Goal: Check status: Check status

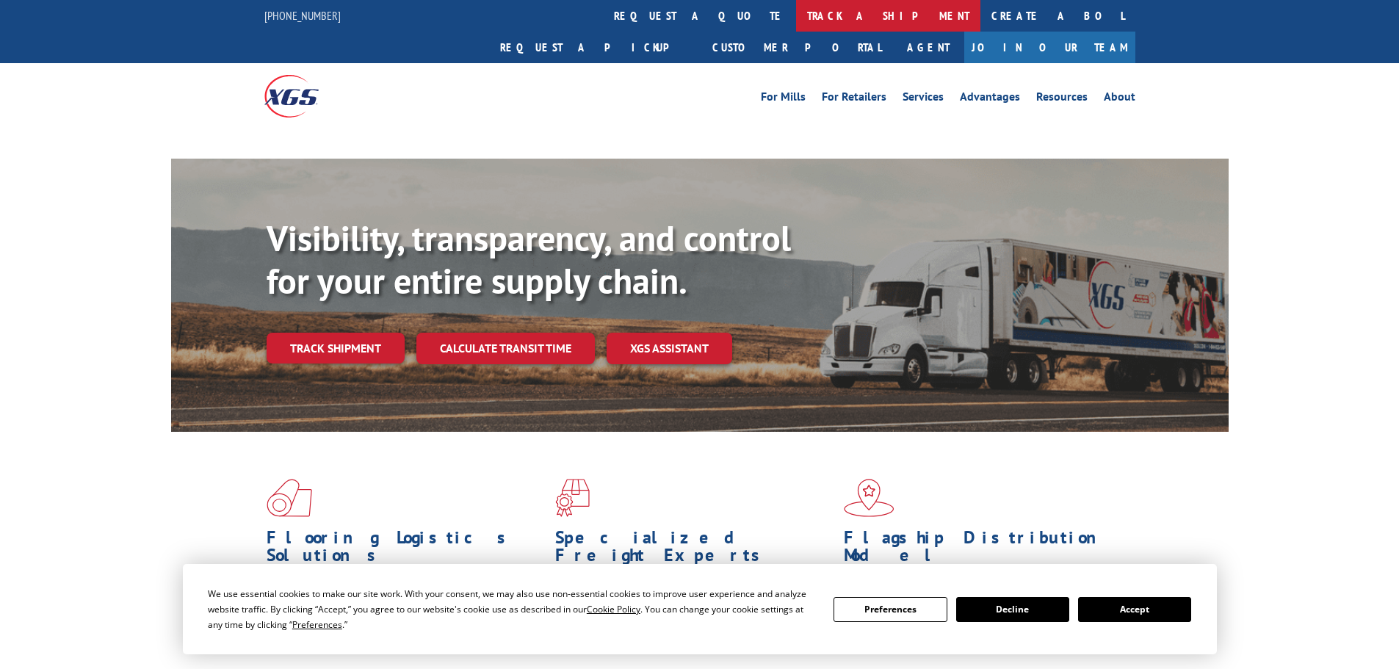
click at [796, 11] on link "track a shipment" at bounding box center [888, 16] width 184 height 32
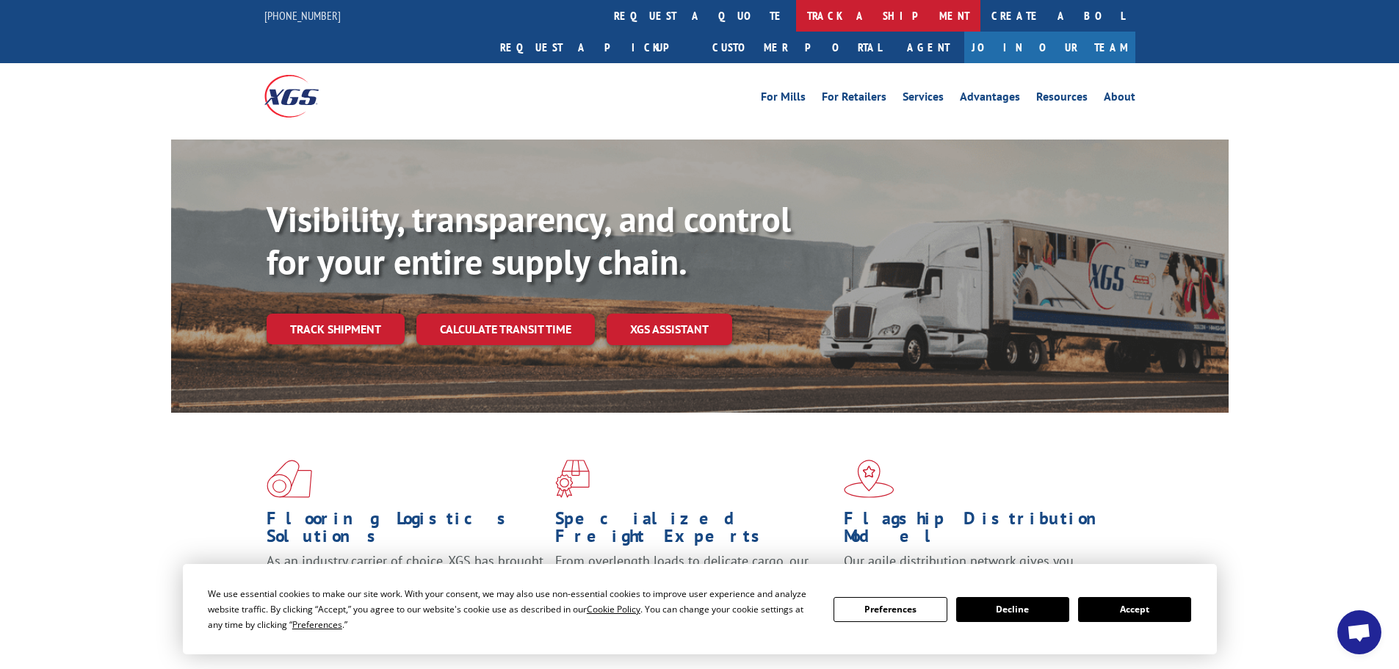
click at [796, 7] on link "track a shipment" at bounding box center [888, 16] width 184 height 32
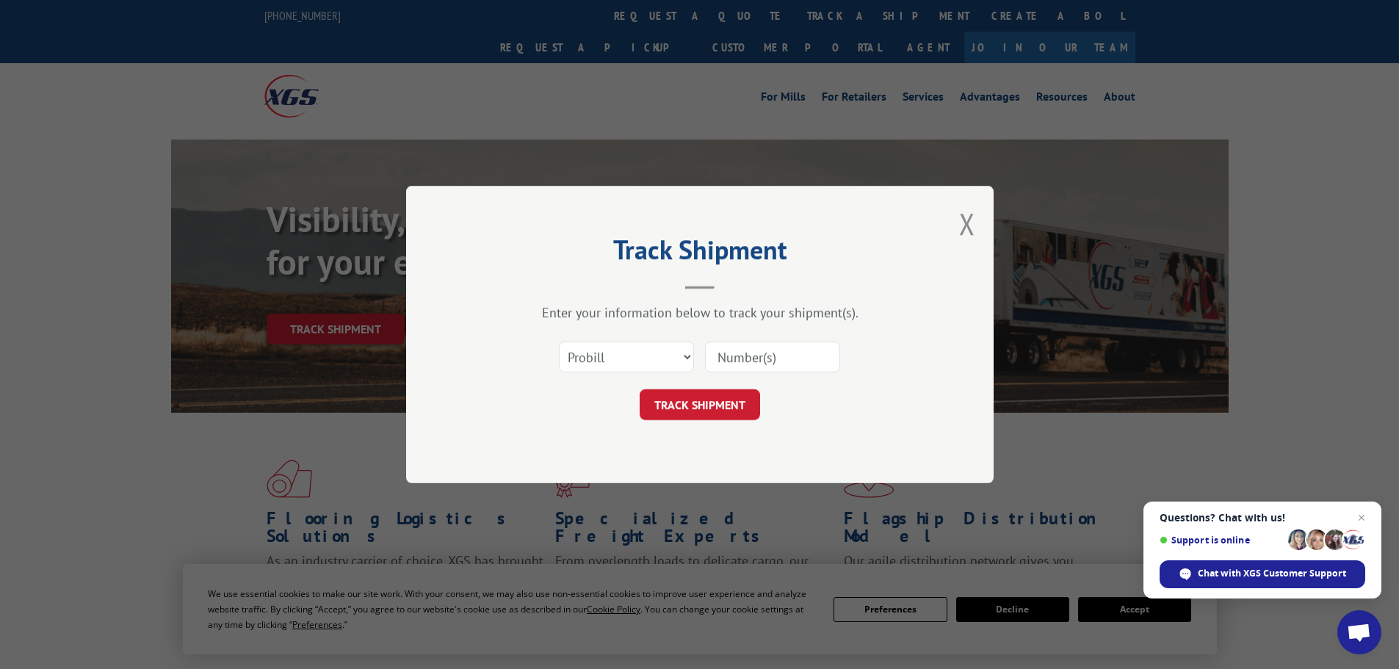
click at [729, 357] on input at bounding box center [772, 356] width 135 height 31
paste input "16398344"
type input "16398344"
click at [703, 400] on button "TRACK SHIPMENT" at bounding box center [700, 404] width 120 height 31
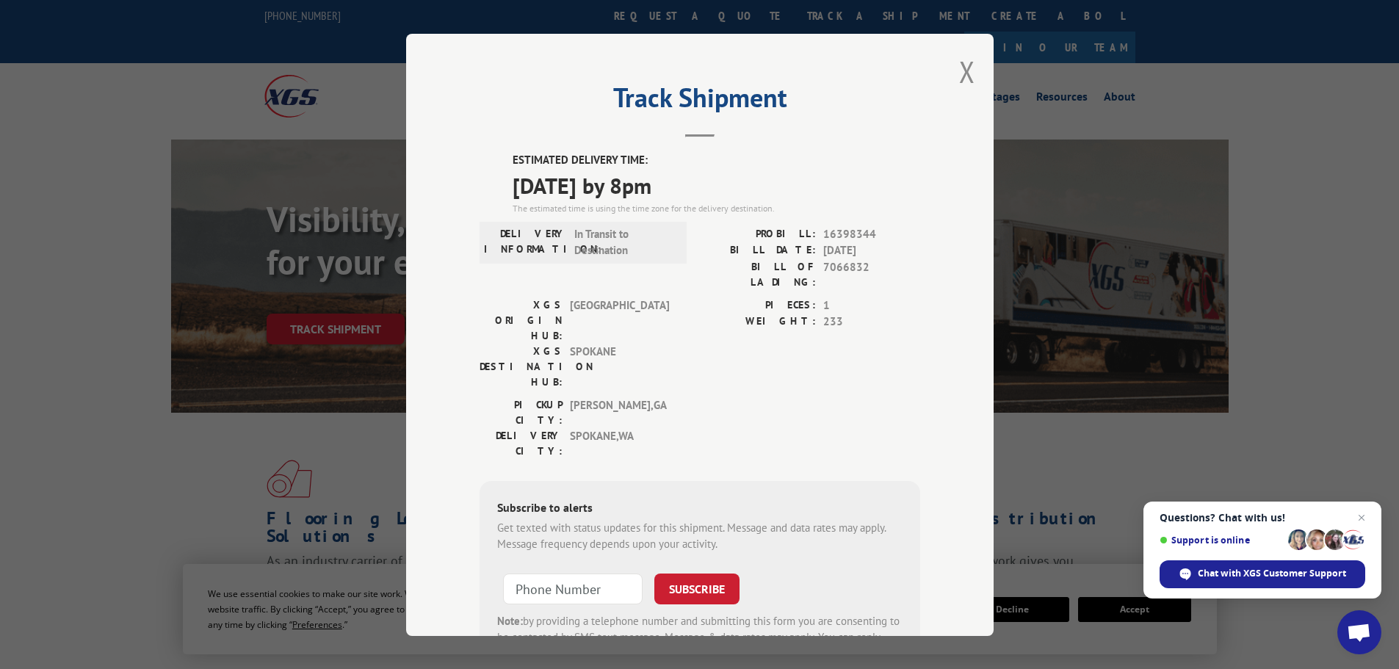
drag, startPoint x: 505, startPoint y: 155, endPoint x: 659, endPoint y: 184, distance: 157.0
click at [725, 186] on div "ESTIMATED DELIVERY TIME: [DATE] by 8pm The estimated time is using the time zon…" at bounding box center [699, 416] width 441 height 528
copy div "ESTIMATED DELIVERY TIME: [DATE] by 8pm"
